Goal: Task Accomplishment & Management: Manage account settings

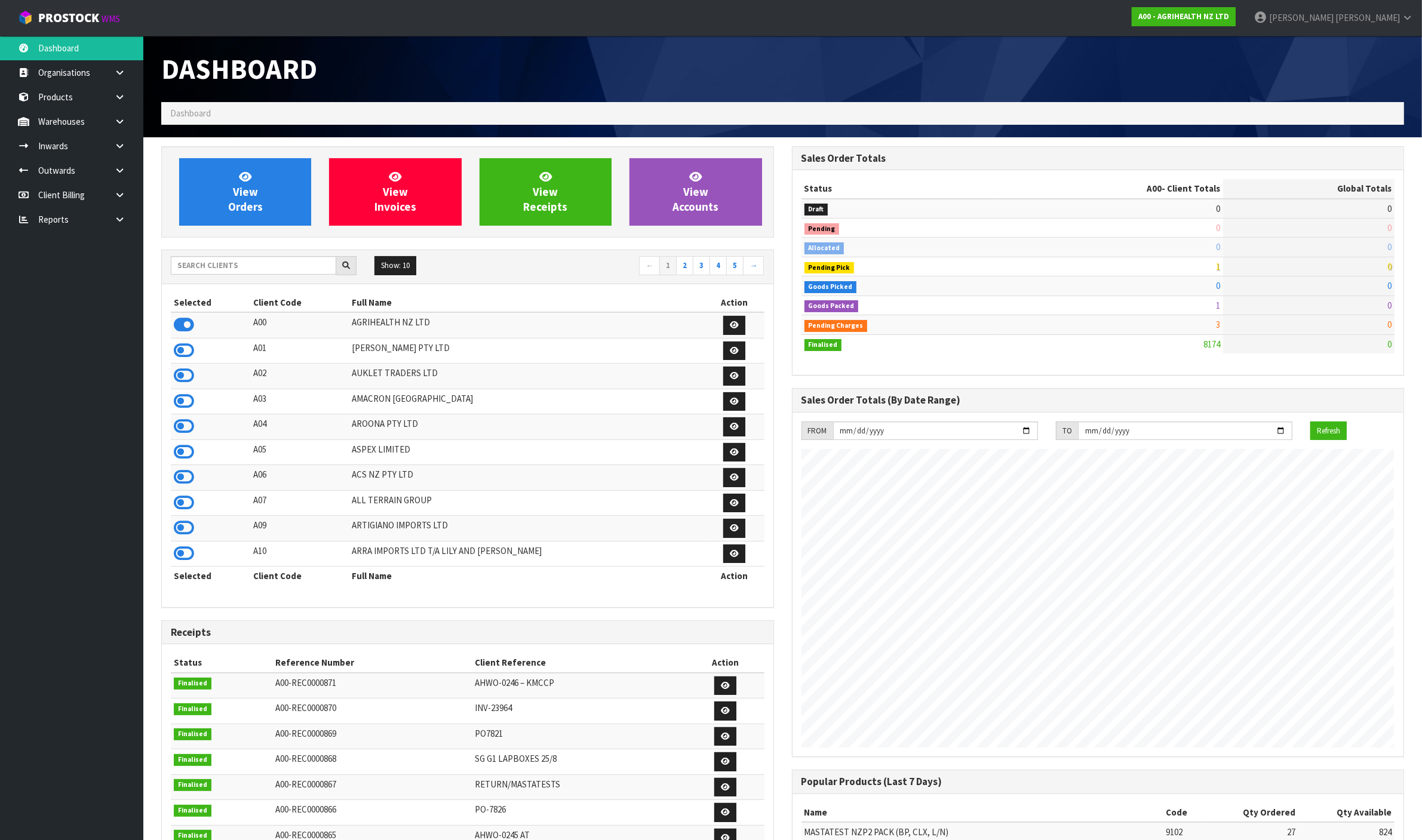
scroll to position [908, 630]
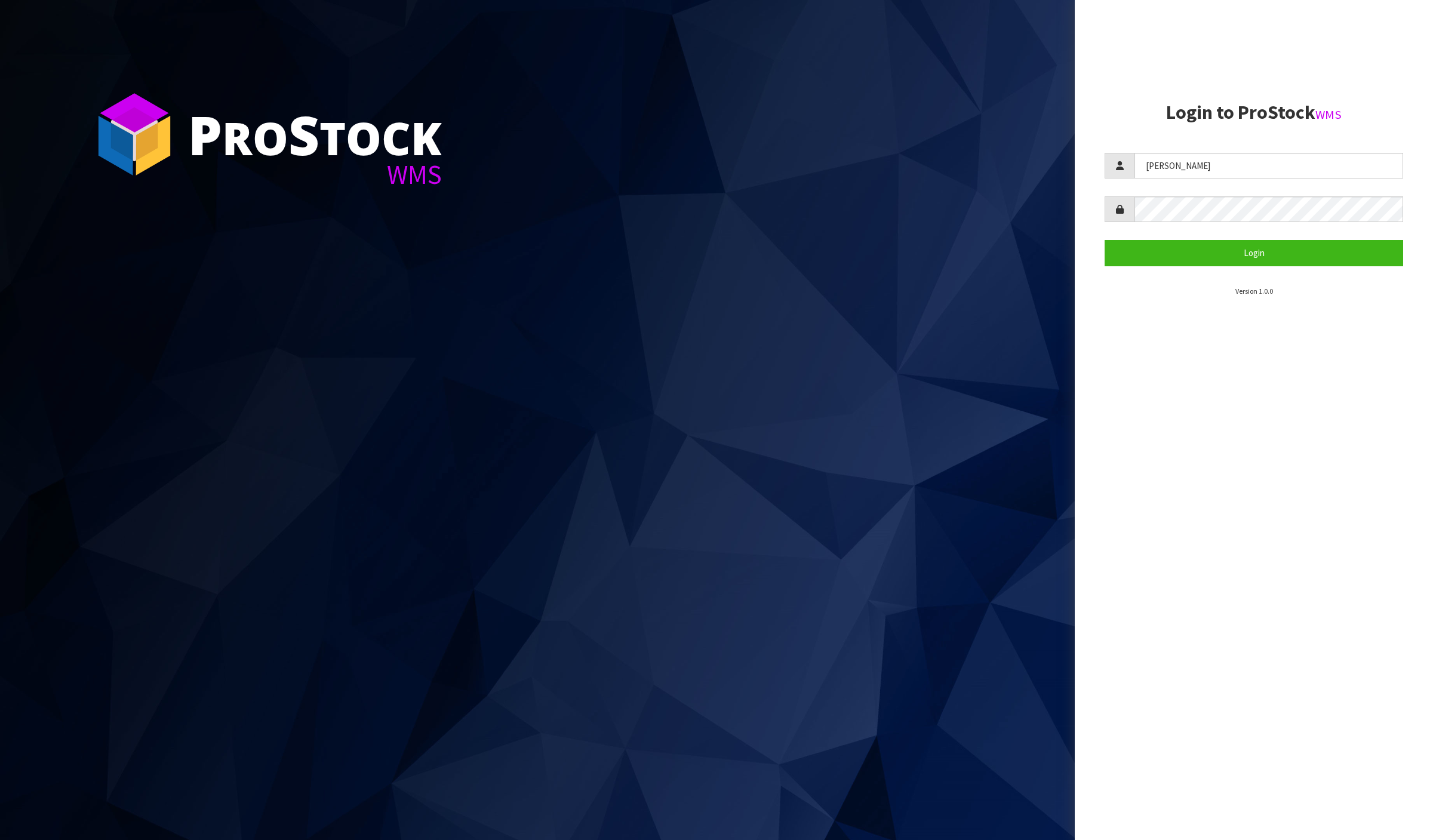
click at [1191, 179] on form "James Login" at bounding box center [1254, 209] width 298 height 113
click at [1191, 169] on input "[PERSON_NAME]" at bounding box center [1268, 166] width 269 height 26
type input "Raj"
click at [1310, 248] on button "Login" at bounding box center [1254, 253] width 298 height 26
